Goal: Task Accomplishment & Management: Use online tool/utility

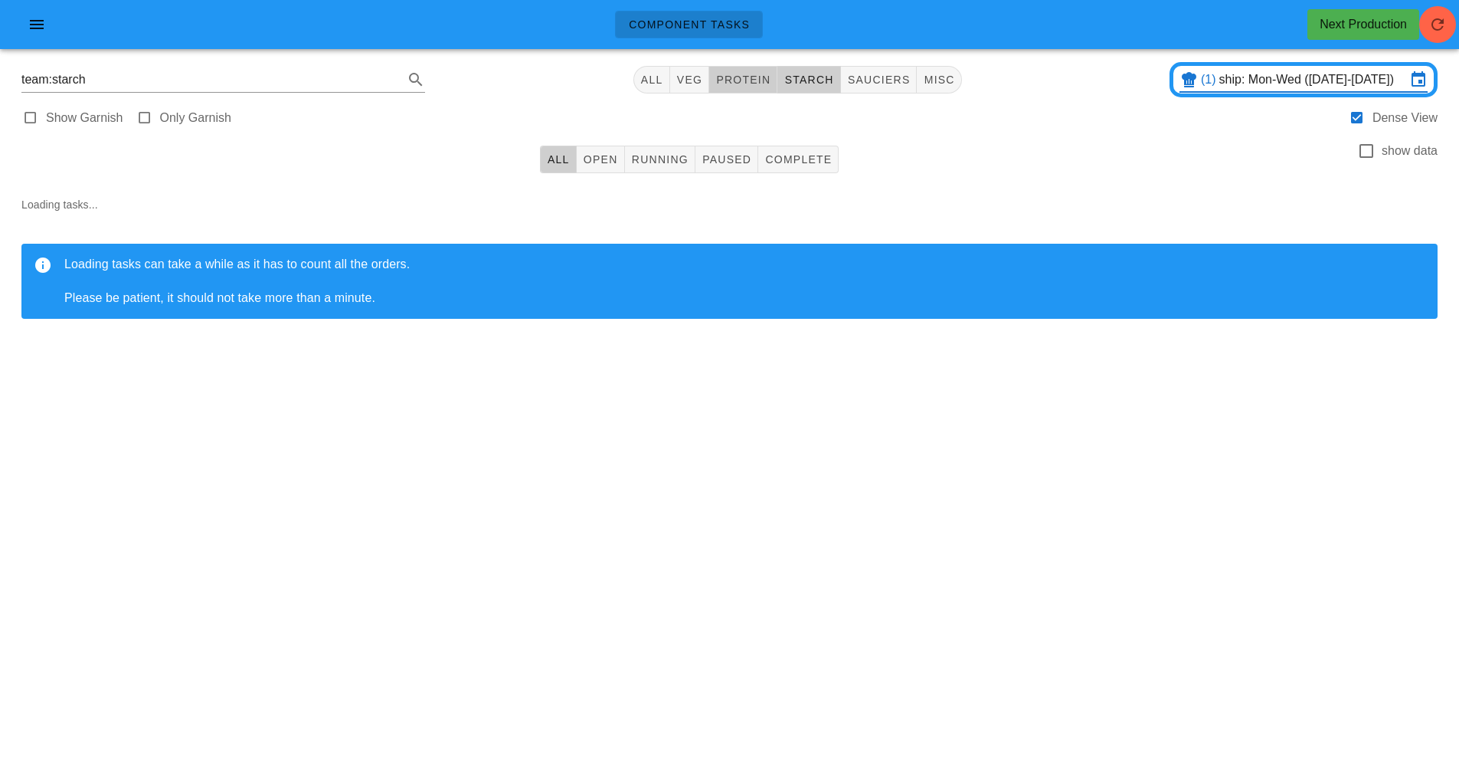
click at [736, 84] on span "protein" at bounding box center [743, 80] width 55 height 12
type input "team:protein"
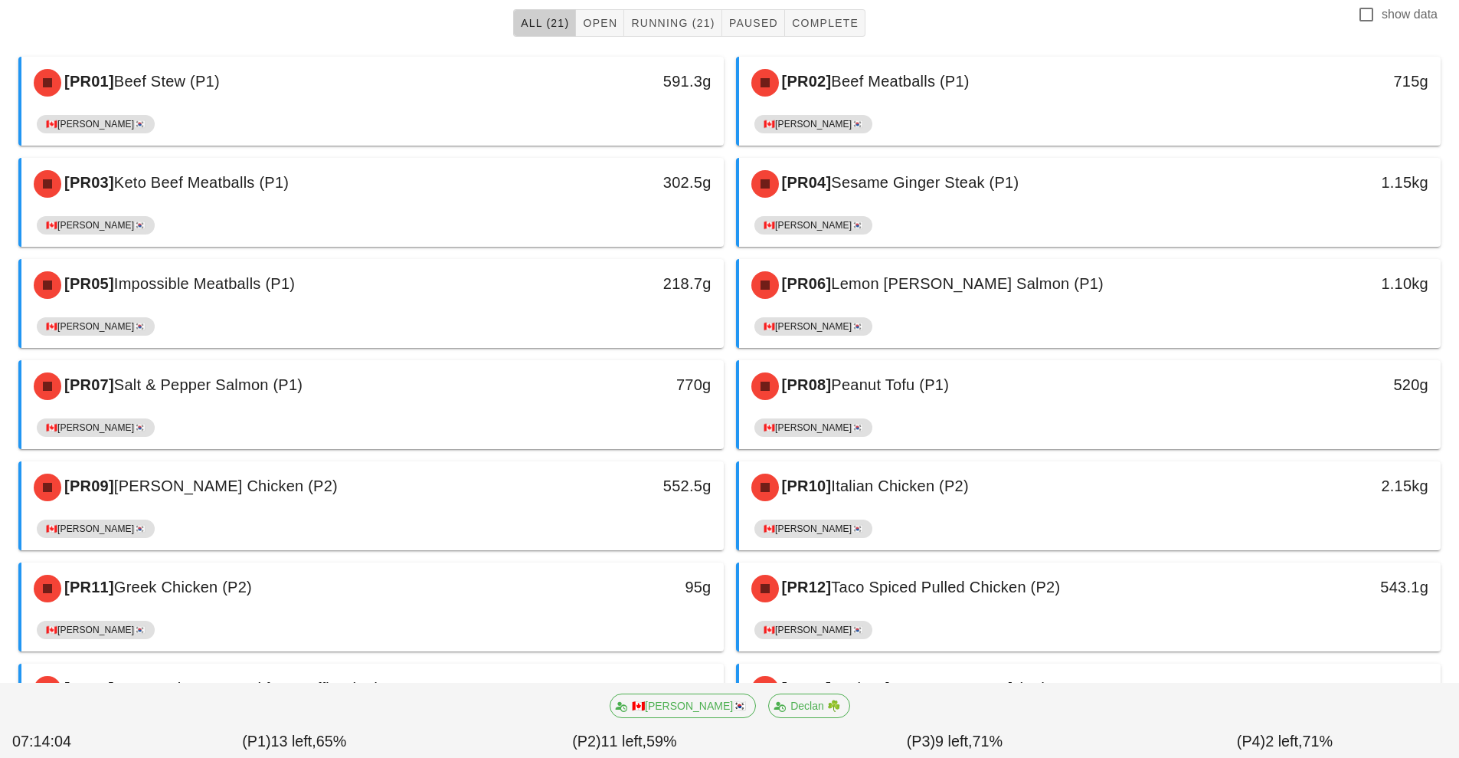
scroll to position [173, 0]
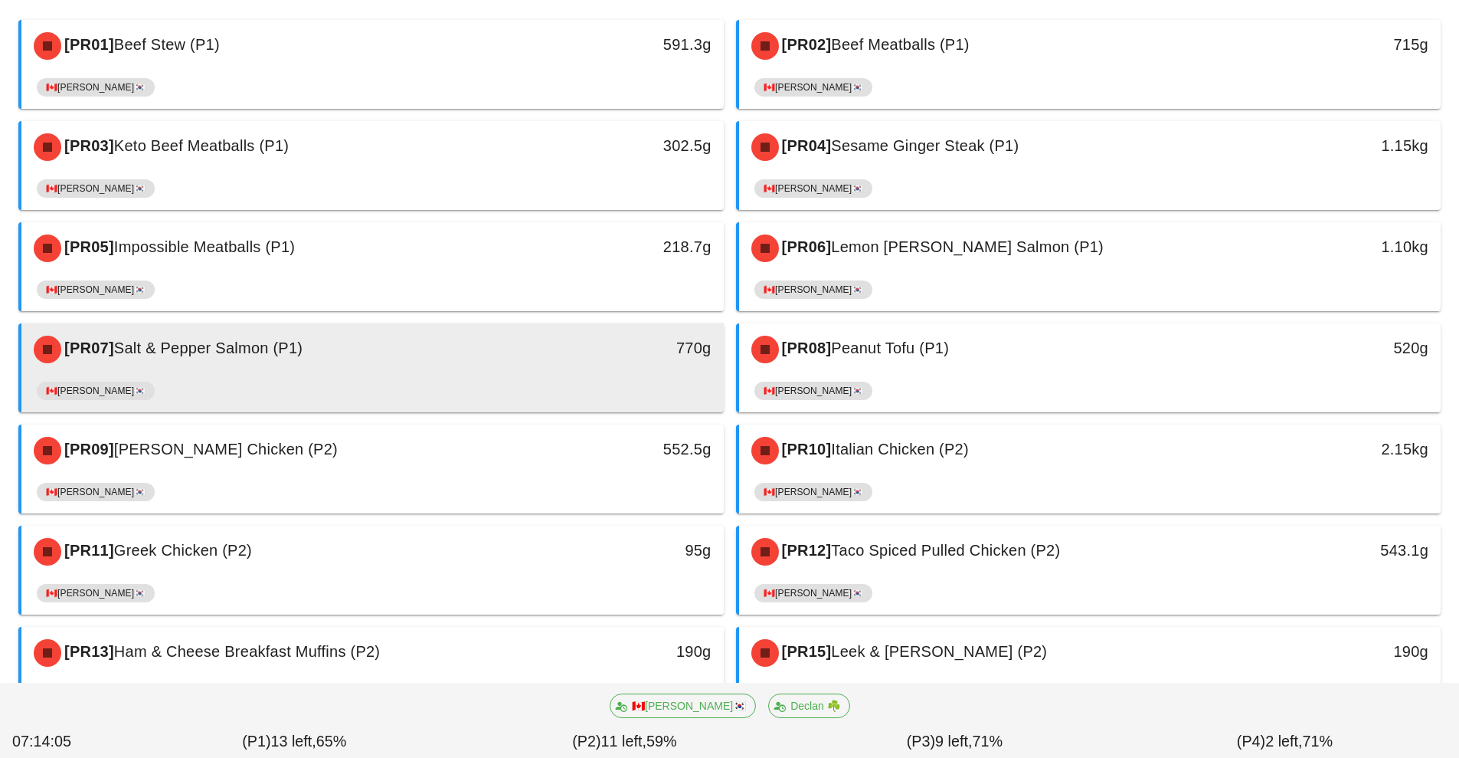
click at [449, 378] on div "🇨🇦[PERSON_NAME]🇰🇷" at bounding box center [373, 393] width 672 height 37
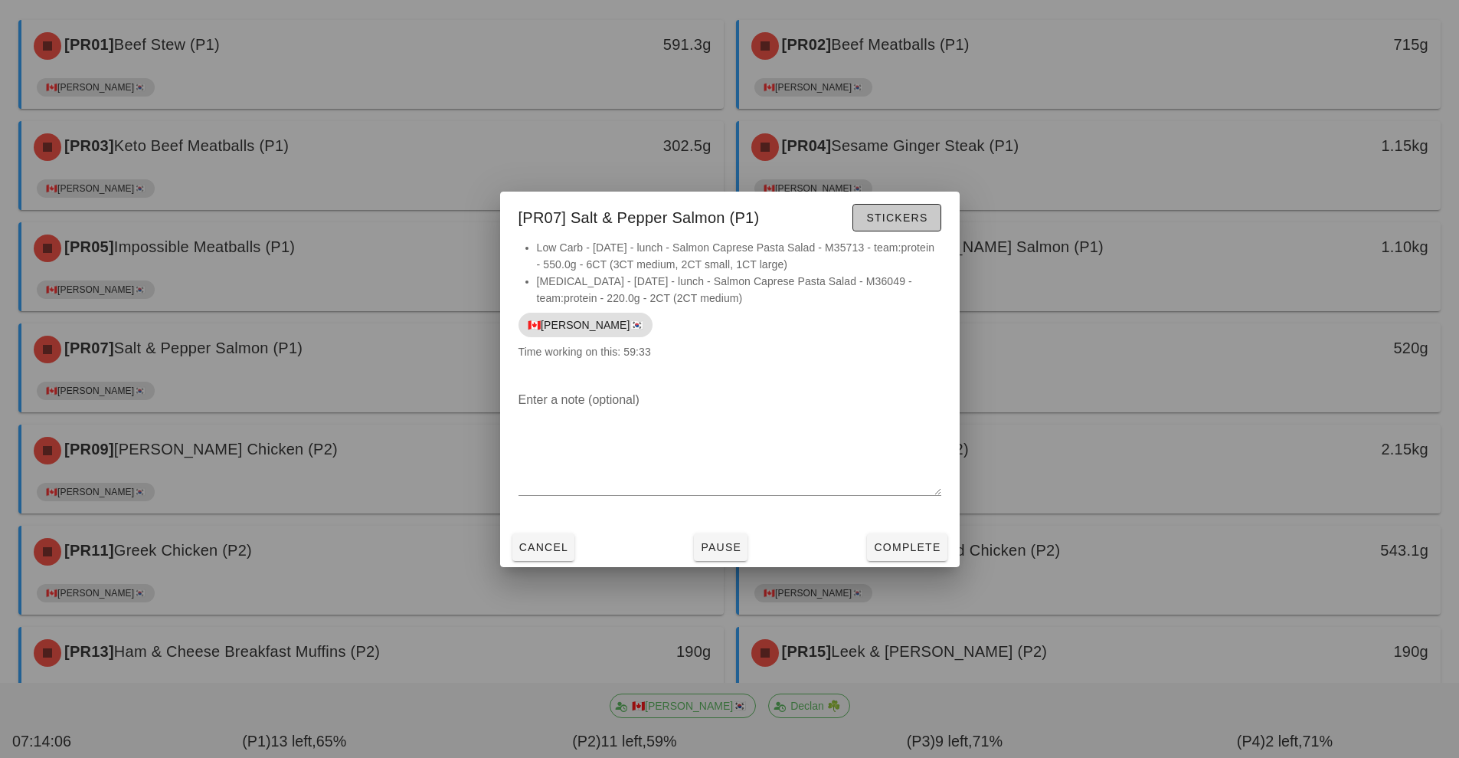
click at [906, 214] on span "Stickers" at bounding box center [897, 217] width 62 height 12
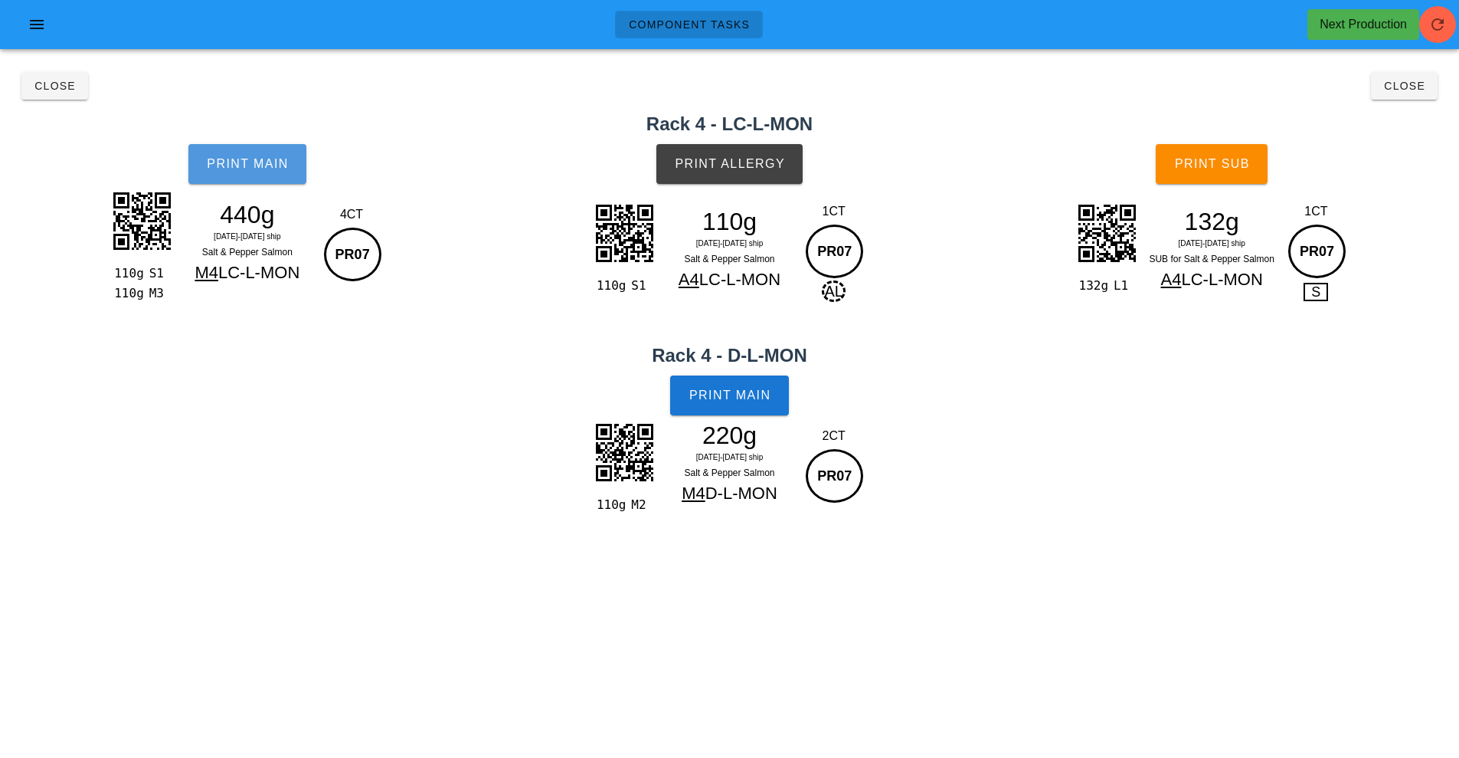
click at [247, 169] on span "Print Main" at bounding box center [247, 164] width 83 height 14
click at [358, 412] on div "Print Main" at bounding box center [729, 395] width 1459 height 58
click at [51, 82] on span "Close" at bounding box center [55, 86] width 42 height 12
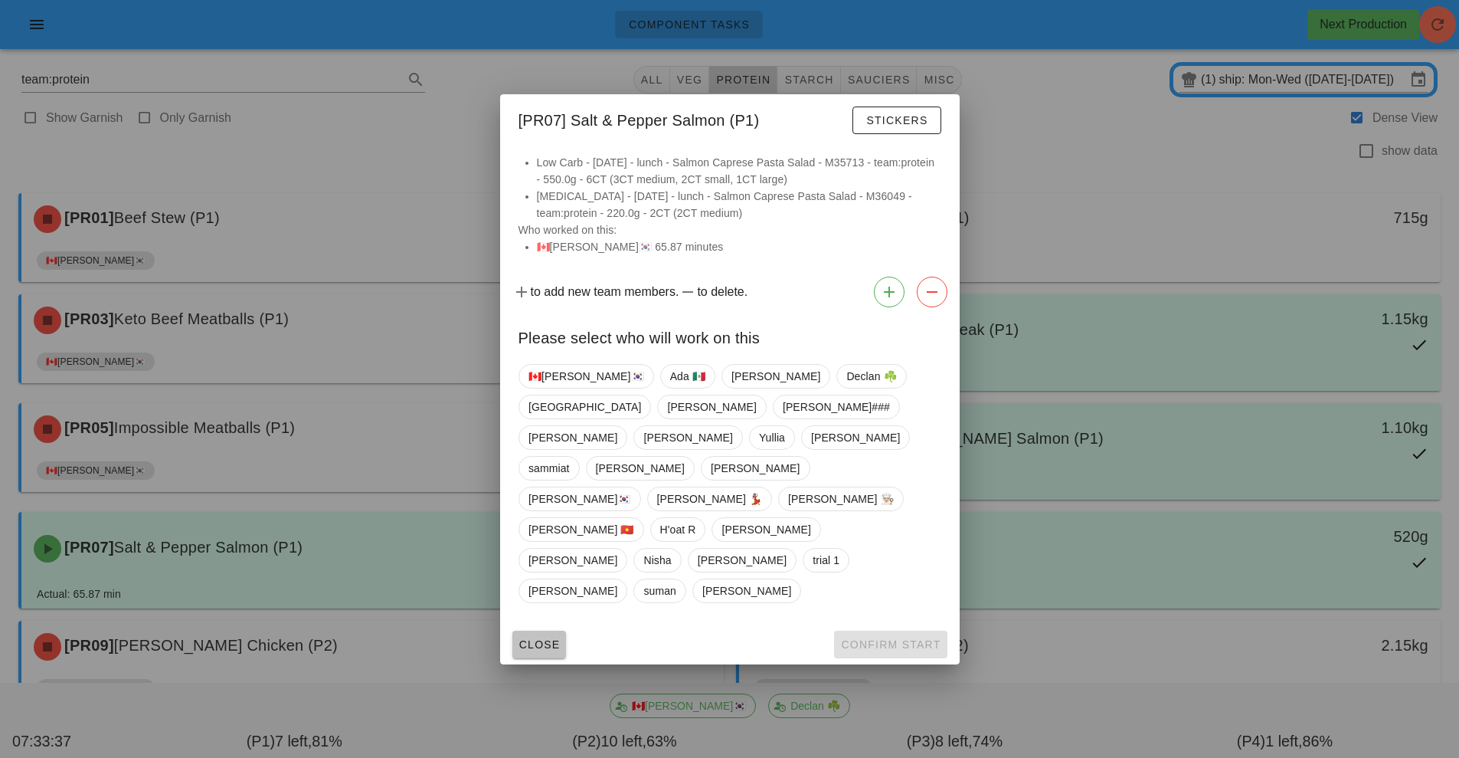
click at [538, 638] on span "Close" at bounding box center [540, 644] width 42 height 12
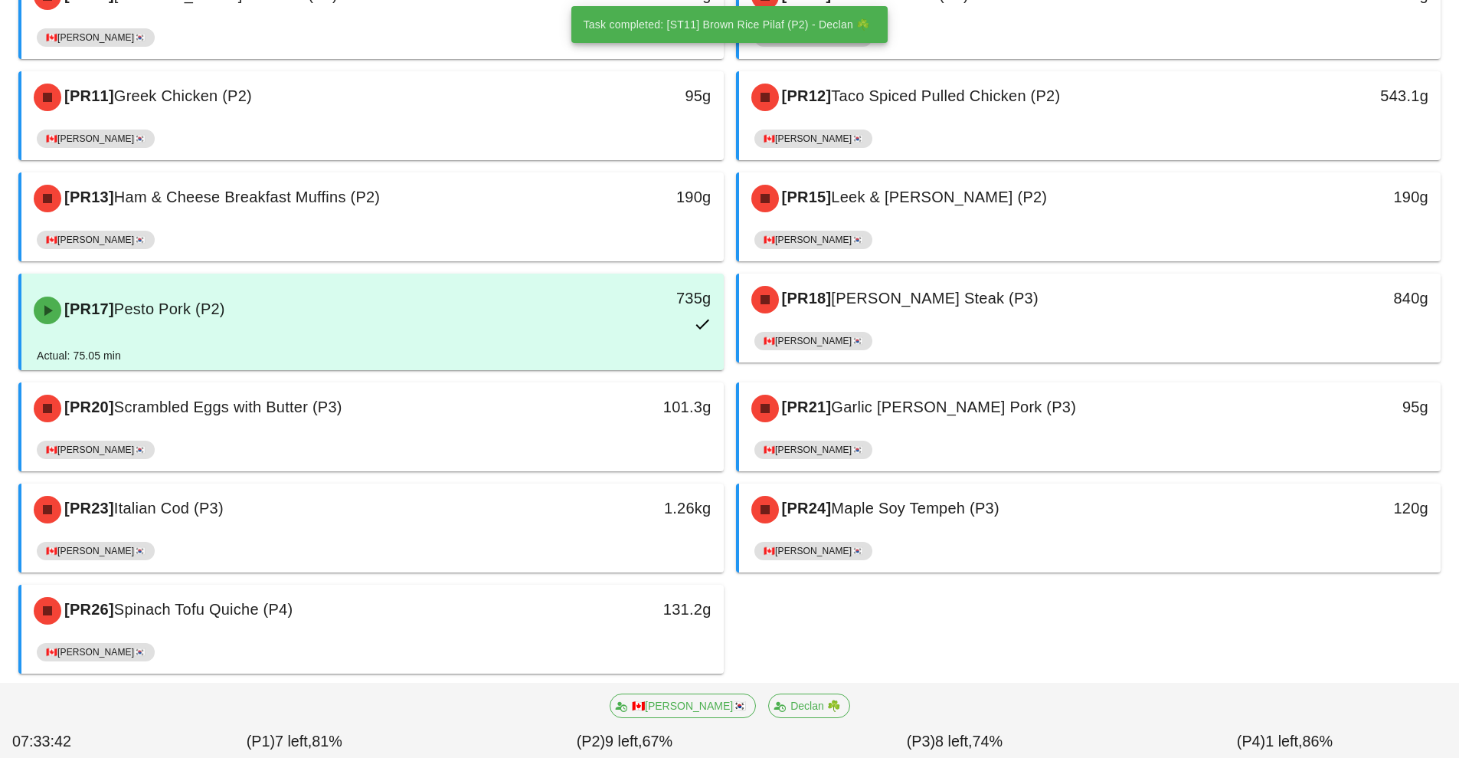
scroll to position [663, 0]
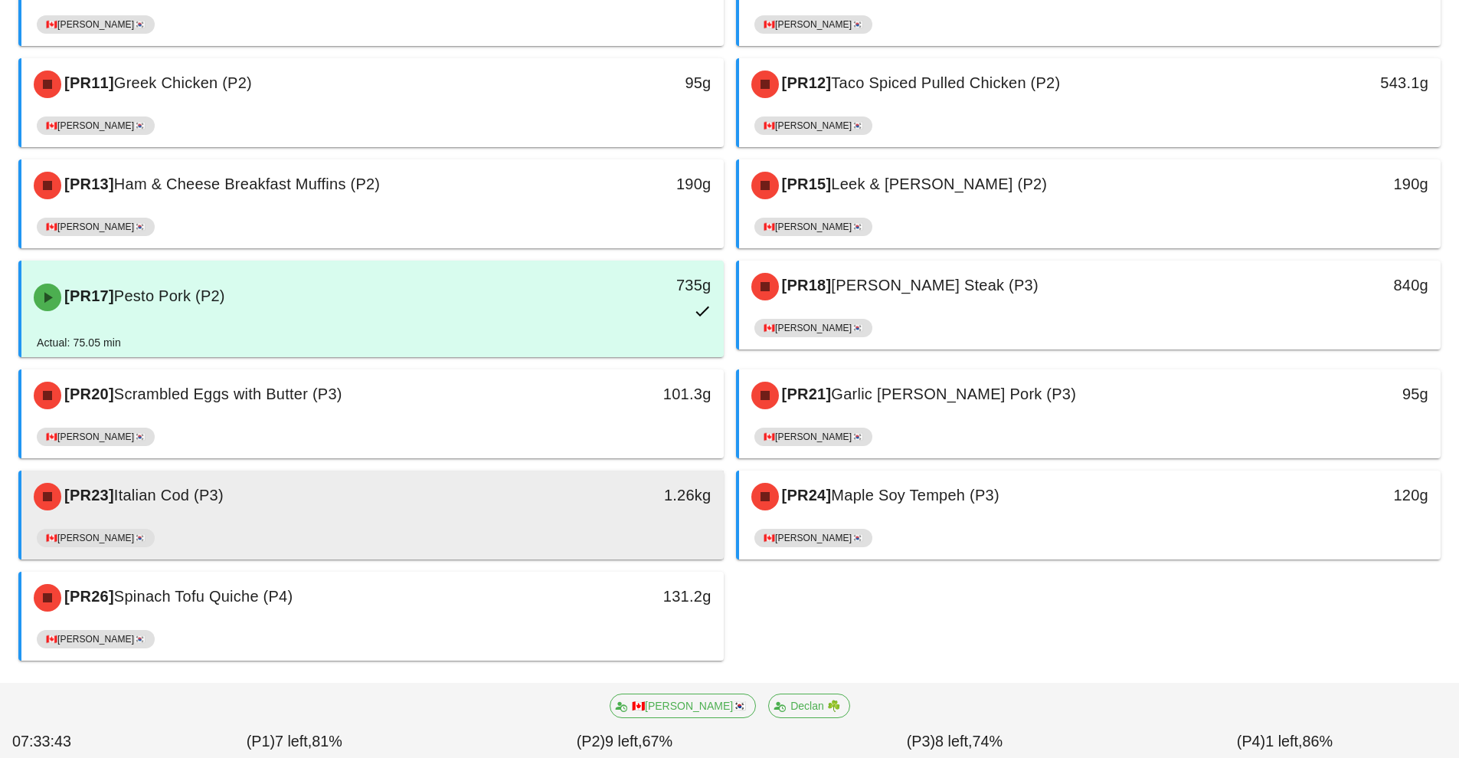
click at [531, 511] on div "[PR23] Italian Cod (P3)" at bounding box center [286, 496] width 522 height 46
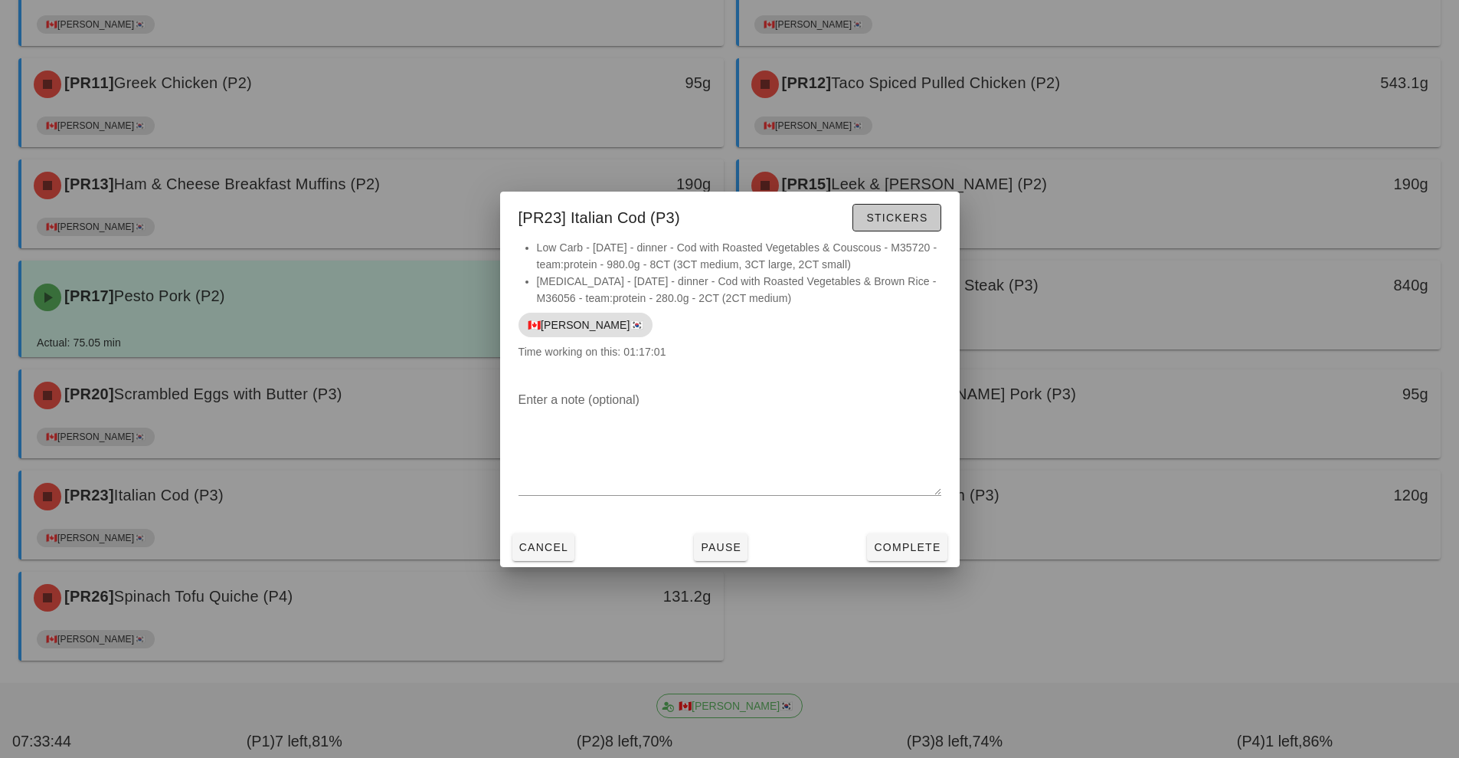
click at [901, 214] on span "Stickers" at bounding box center [897, 217] width 62 height 12
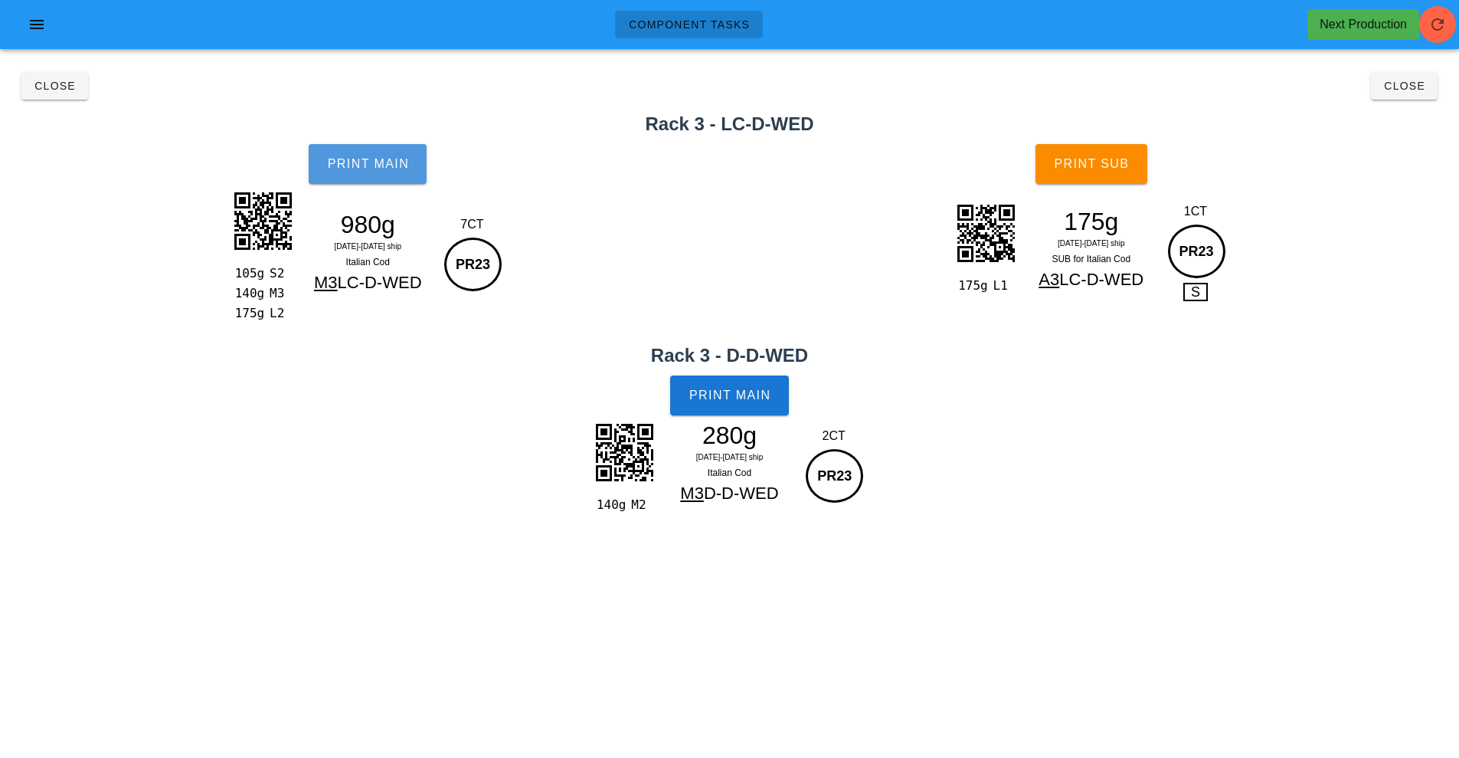
click at [396, 173] on button "Print Main" at bounding box center [368, 164] width 118 height 40
click at [345, 159] on span "Print Main" at bounding box center [367, 164] width 83 height 14
click at [54, 88] on span "Close" at bounding box center [55, 86] width 42 height 12
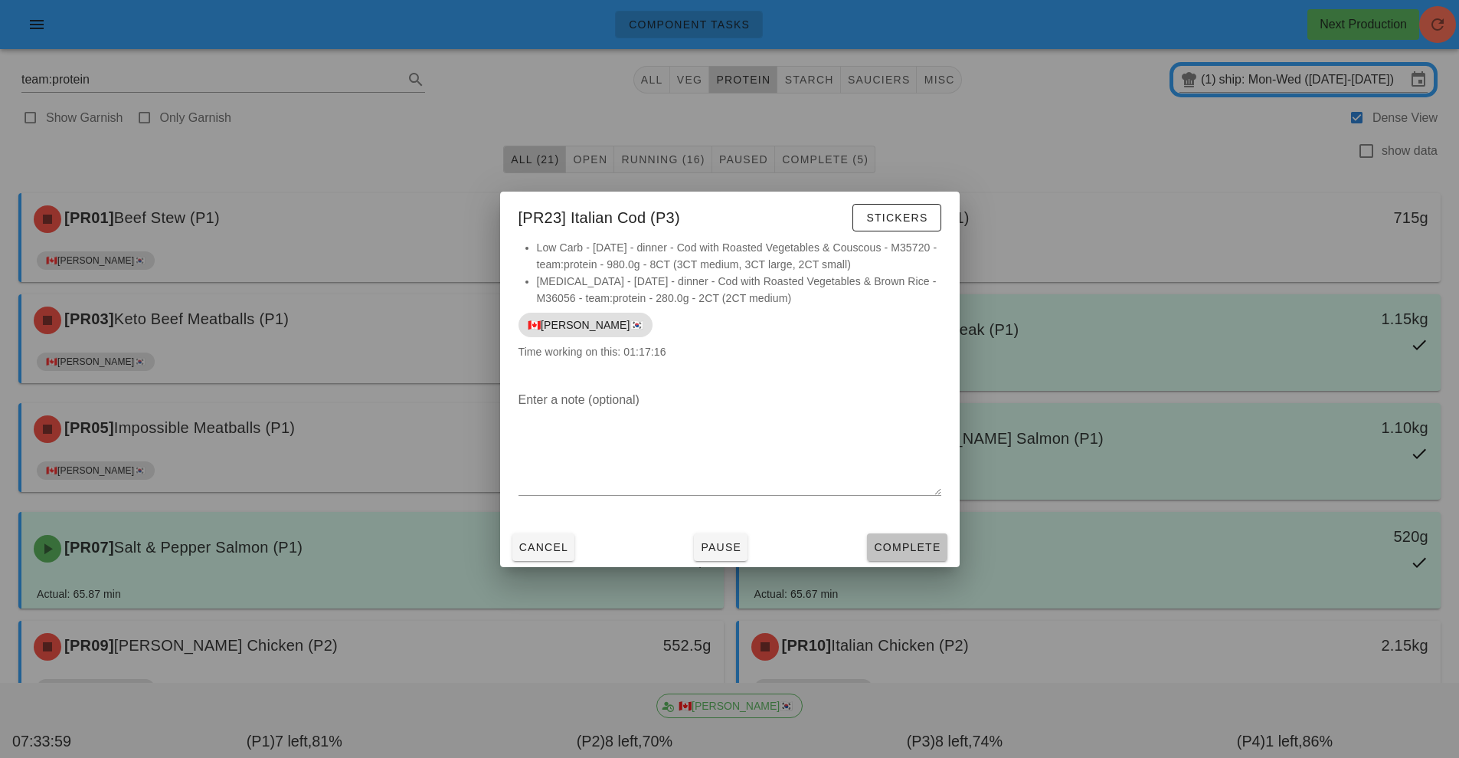
click at [914, 542] on span "Complete" at bounding box center [906, 547] width 67 height 12
